Goal: Task Accomplishment & Management: Manage account settings

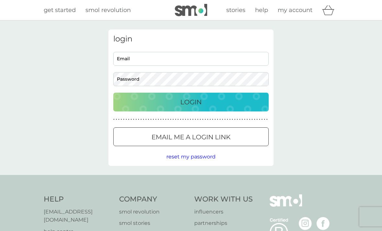
click at [168, 54] on input "Email" at bounding box center [190, 59] width 155 height 14
type input "[EMAIL_ADDRESS][DOMAIN_NAME]"
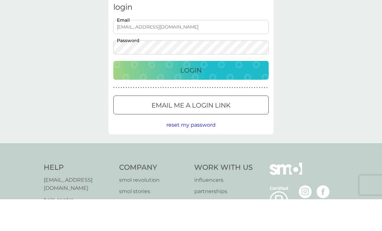
click at [235, 97] on div "Login" at bounding box center [191, 102] width 142 height 10
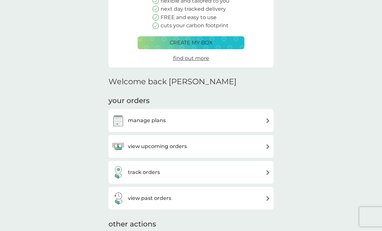
scroll to position [87, 0]
click at [264, 145] on div "view upcoming orders" at bounding box center [191, 145] width 158 height 13
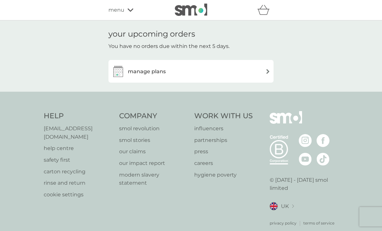
click at [262, 71] on div "manage plans" at bounding box center [191, 71] width 158 height 13
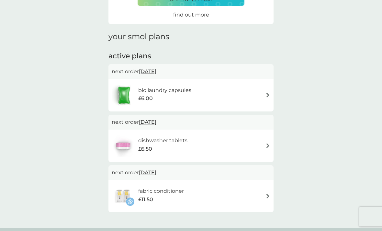
scroll to position [69, 0]
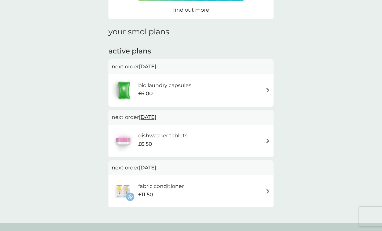
click at [261, 88] on div "bio laundry capsules £6.00" at bounding box center [191, 90] width 158 height 23
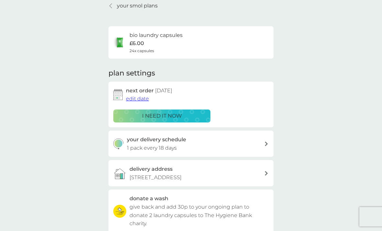
scroll to position [27, 0]
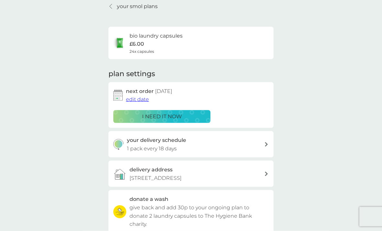
click at [140, 100] on span "edit date" at bounding box center [137, 99] width 23 height 6
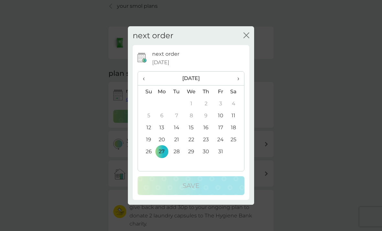
click at [238, 85] on span "›" at bounding box center [236, 78] width 6 height 14
click at [235, 85] on span "›" at bounding box center [236, 78] width 6 height 14
click at [237, 85] on span "›" at bounding box center [236, 78] width 6 height 14
click at [235, 85] on span "›" at bounding box center [236, 78] width 6 height 14
click at [231, 85] on th "›" at bounding box center [236, 78] width 16 height 14
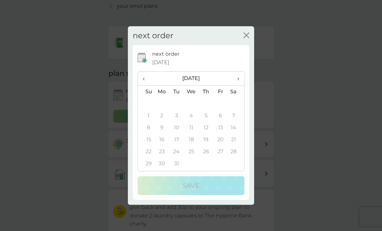
click at [232, 85] on th "›" at bounding box center [236, 78] width 16 height 14
click at [247, 39] on button "close" at bounding box center [246, 35] width 6 height 7
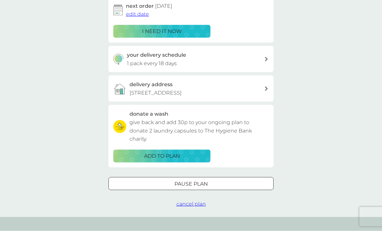
scroll to position [113, 0]
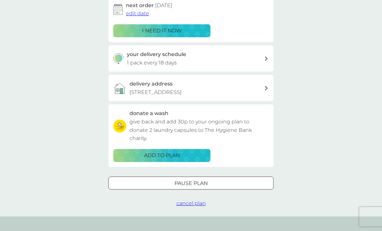
click at [217, 179] on div "Pause plan" at bounding box center [191, 183] width 164 height 8
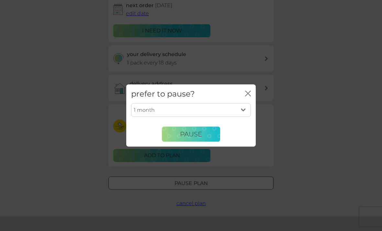
click at [243, 117] on select "1 month 2 months 3 months 4 months 5 months 6 months" at bounding box center [191, 110] width 120 height 14
click at [242, 117] on select "1 month 2 months 3 months 4 months 5 months 6 months" at bounding box center [191, 110] width 120 height 14
select select "6"
click at [196, 138] on span "Pause" at bounding box center [191, 134] width 22 height 8
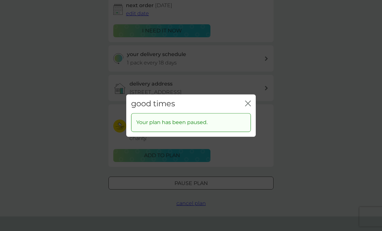
click at [248, 106] on icon "close" at bounding box center [248, 103] width 6 height 6
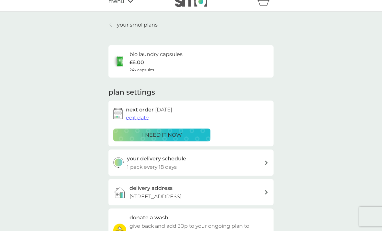
scroll to position [10, 0]
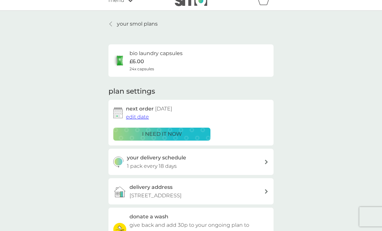
click at [111, 24] on icon at bounding box center [110, 23] width 3 height 5
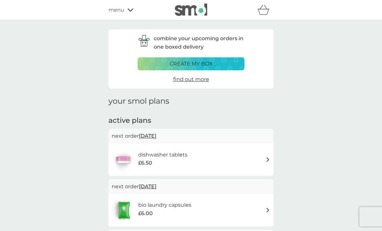
click at [130, 13] on div "menu" at bounding box center [135, 10] width 55 height 8
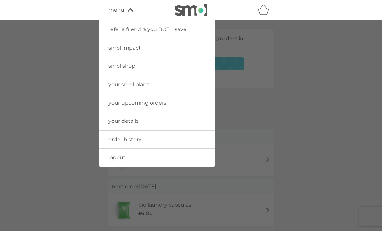
click at [121, 158] on span "logout" at bounding box center [116, 157] width 17 height 6
